Goal: Task Accomplishment & Management: Manage account settings

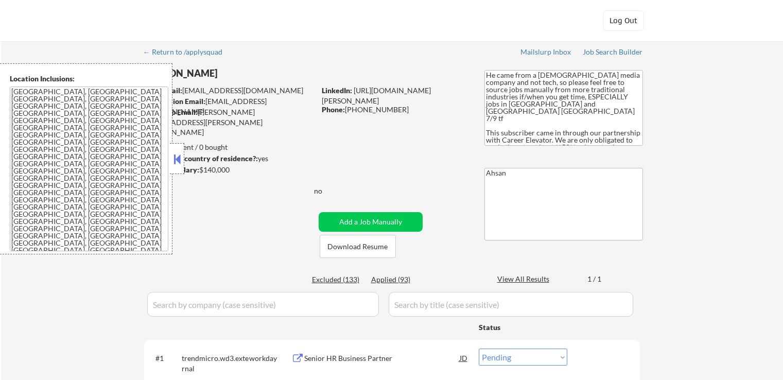
select select ""pending""
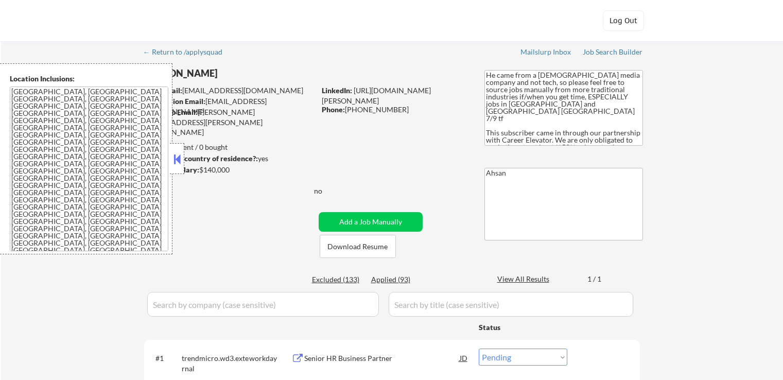
select select ""pending""
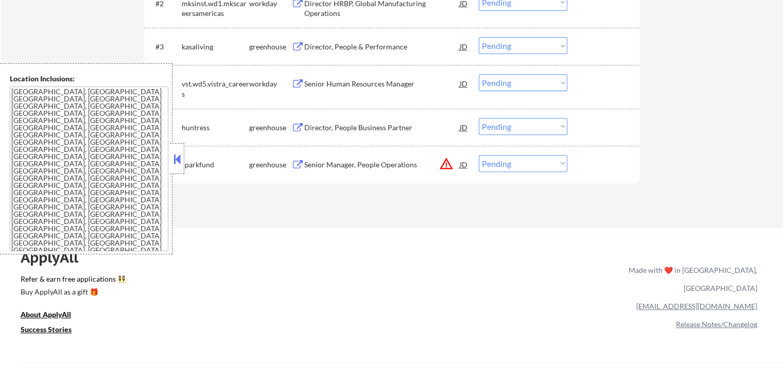
scroll to position [360, 0]
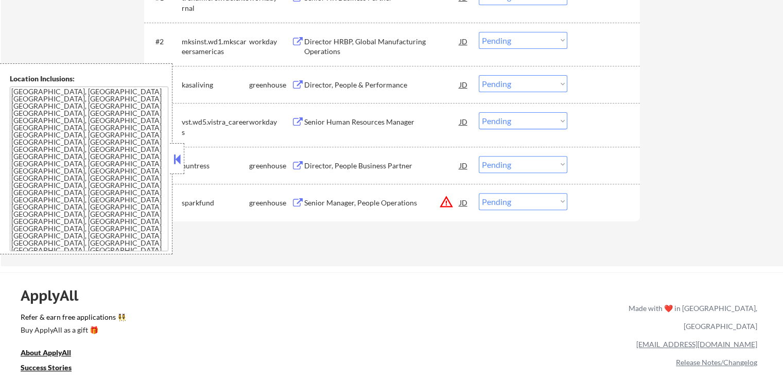
click at [322, 163] on div "Director, People Business Partner" at bounding box center [381, 166] width 155 height 10
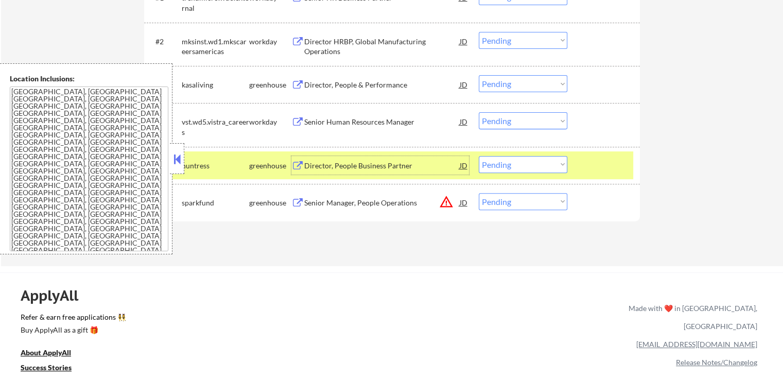
click at [327, 85] on div "Director, People & Performance" at bounding box center [381, 85] width 155 height 10
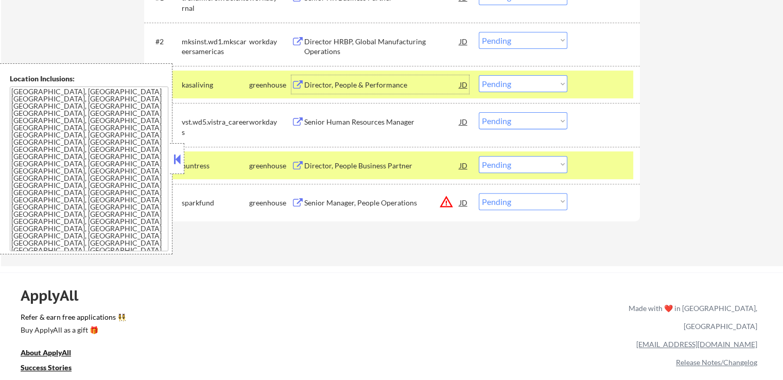
drag, startPoint x: 529, startPoint y: 165, endPoint x: 531, endPoint y: 171, distance: 6.4
click at [529, 165] on select "Choose an option... Pending Applied Excluded (Questions) Excluded (Expired) Exc…" at bounding box center [523, 164] width 89 height 17
click at [479, 156] on select "Choose an option... Pending Applied Excluded (Questions) Excluded (Expired) Exc…" at bounding box center [523, 164] width 89 height 17
select select ""pending""
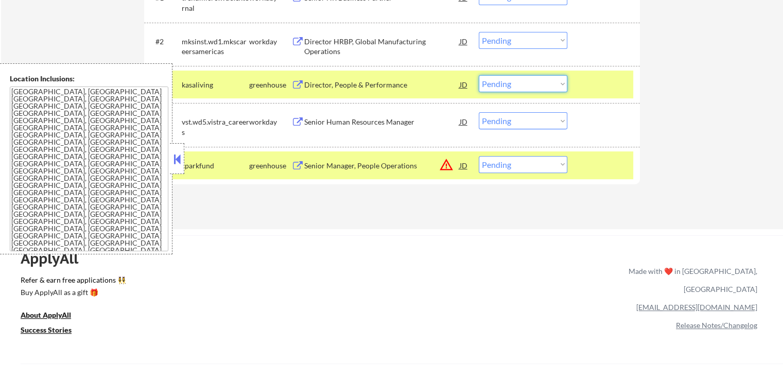
click at [520, 91] on select "Choose an option... Pending Applied Excluded (Questions) Excluded (Expired) Exc…" at bounding box center [523, 83] width 89 height 17
click at [479, 75] on select "Choose an option... Pending Applied Excluded (Questions) Excluded (Expired) Exc…" at bounding box center [523, 83] width 89 height 17
select select ""pending""
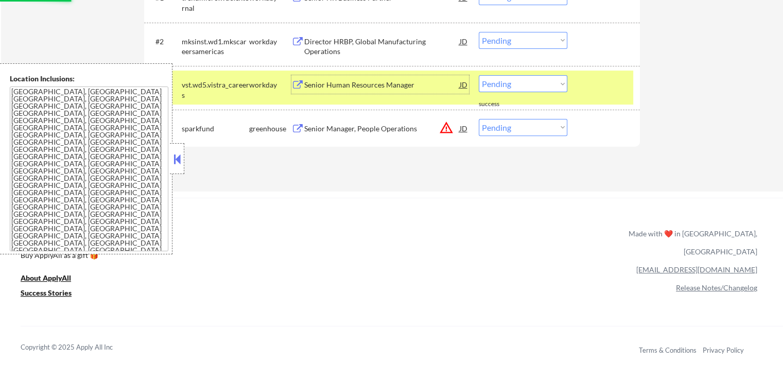
click at [382, 84] on div "Senior Human Resources Manager" at bounding box center [381, 85] width 155 height 10
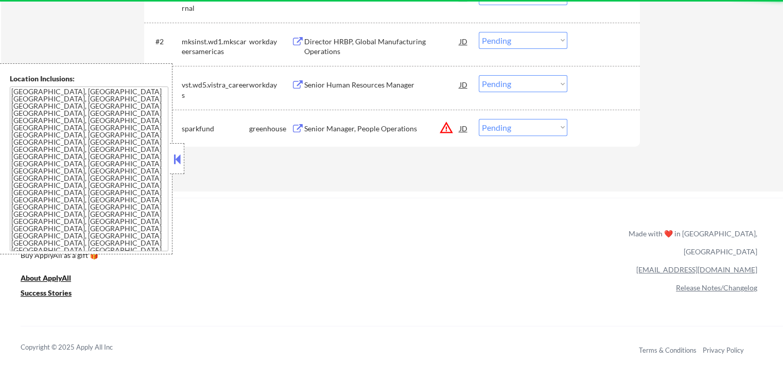
scroll to position [309, 0]
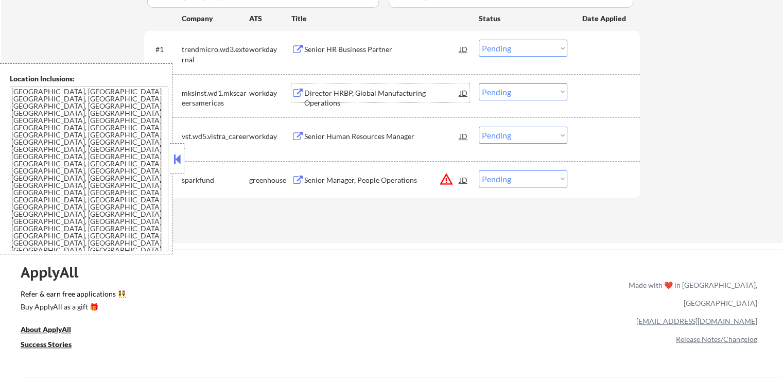
click at [378, 84] on div "Director HRBP, Global Manufacturing Operations" at bounding box center [381, 92] width 155 height 19
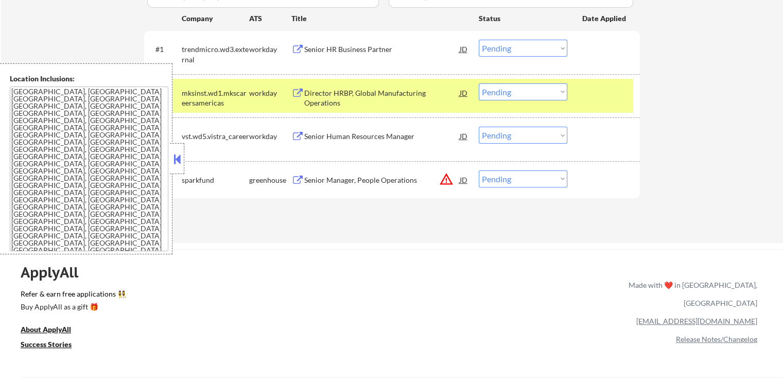
click at [357, 44] on div "Senior HR Business Partner" at bounding box center [381, 49] width 155 height 10
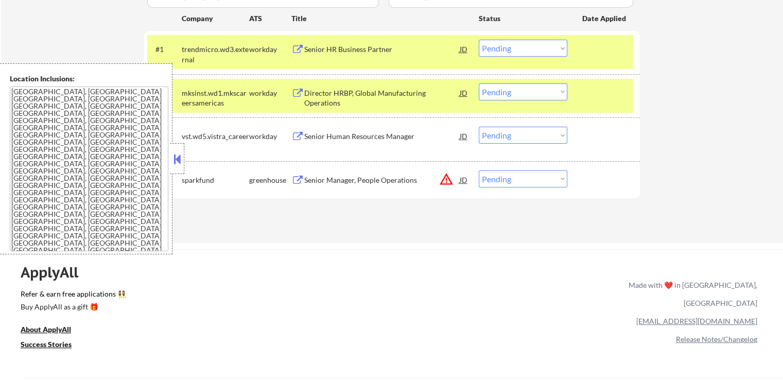
click at [386, 178] on div "Senior Manager, People Operations" at bounding box center [381, 180] width 155 height 10
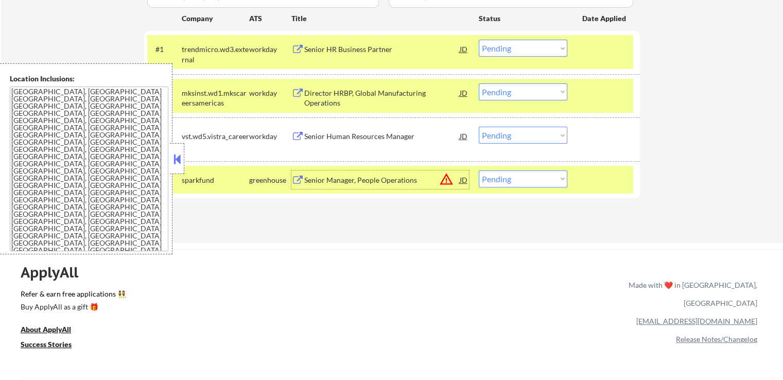
drag, startPoint x: 524, startPoint y: 177, endPoint x: 533, endPoint y: 186, distance: 12.7
click at [525, 178] on select "Choose an option... Pending Applied Excluded (Questions) Excluded (Expired) Exc…" at bounding box center [523, 178] width 89 height 17
select select ""excluded""
click at [479, 170] on select "Choose an option... Pending Applied Excluded (Questions) Excluded (Expired) Exc…" at bounding box center [523, 178] width 89 height 17
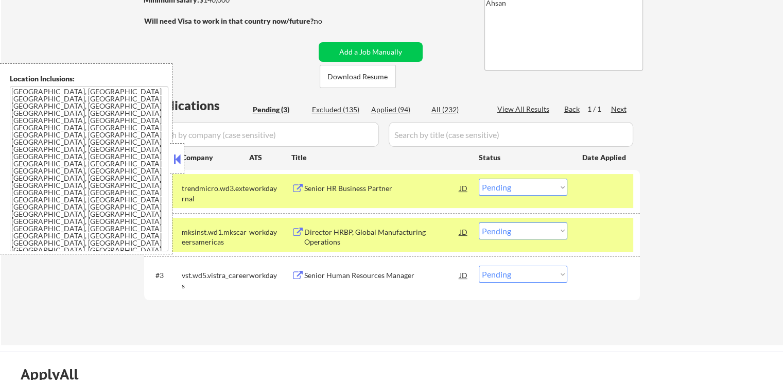
scroll to position [154, 0]
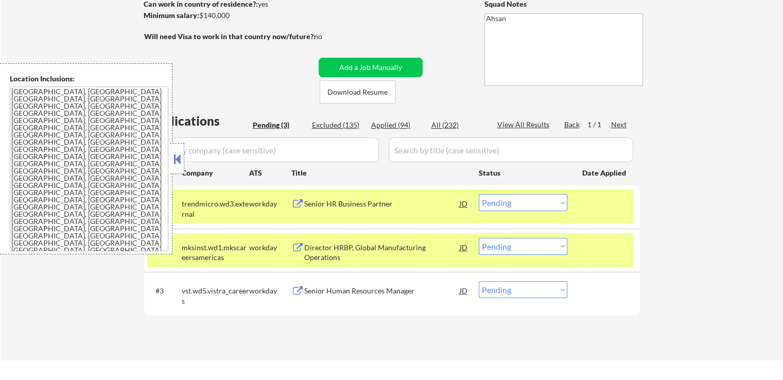
drag, startPoint x: 577, startPoint y: 250, endPoint x: 578, endPoint y: 208, distance: 41.7
click at [578, 249] on div "#2 mksinst.wd1.mkscareersamericas workday Director HRBP, Global Manufacturing O…" at bounding box center [390, 250] width 486 height 34
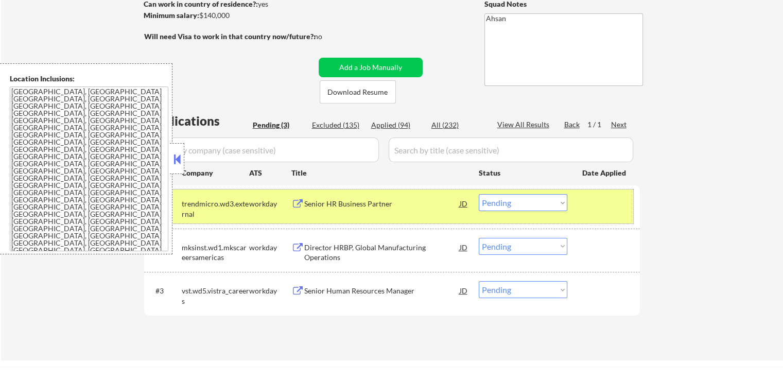
drag, startPoint x: 580, startPoint y: 194, endPoint x: 580, endPoint y: 200, distance: 6.2
click at [581, 196] on div "#1 trendmicro.wd3.external workday Senior HR Business Partner JD Choose an opti…" at bounding box center [390, 206] width 486 height 34
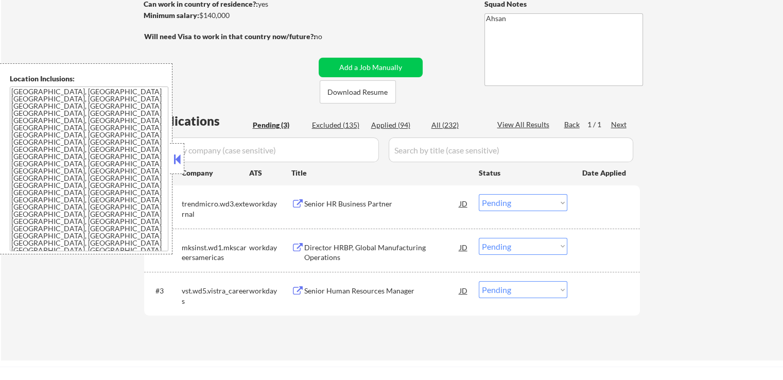
click at [172, 165] on button at bounding box center [176, 158] width 11 height 15
